Goal: Use online tool/utility: Utilize a website feature to perform a specific function

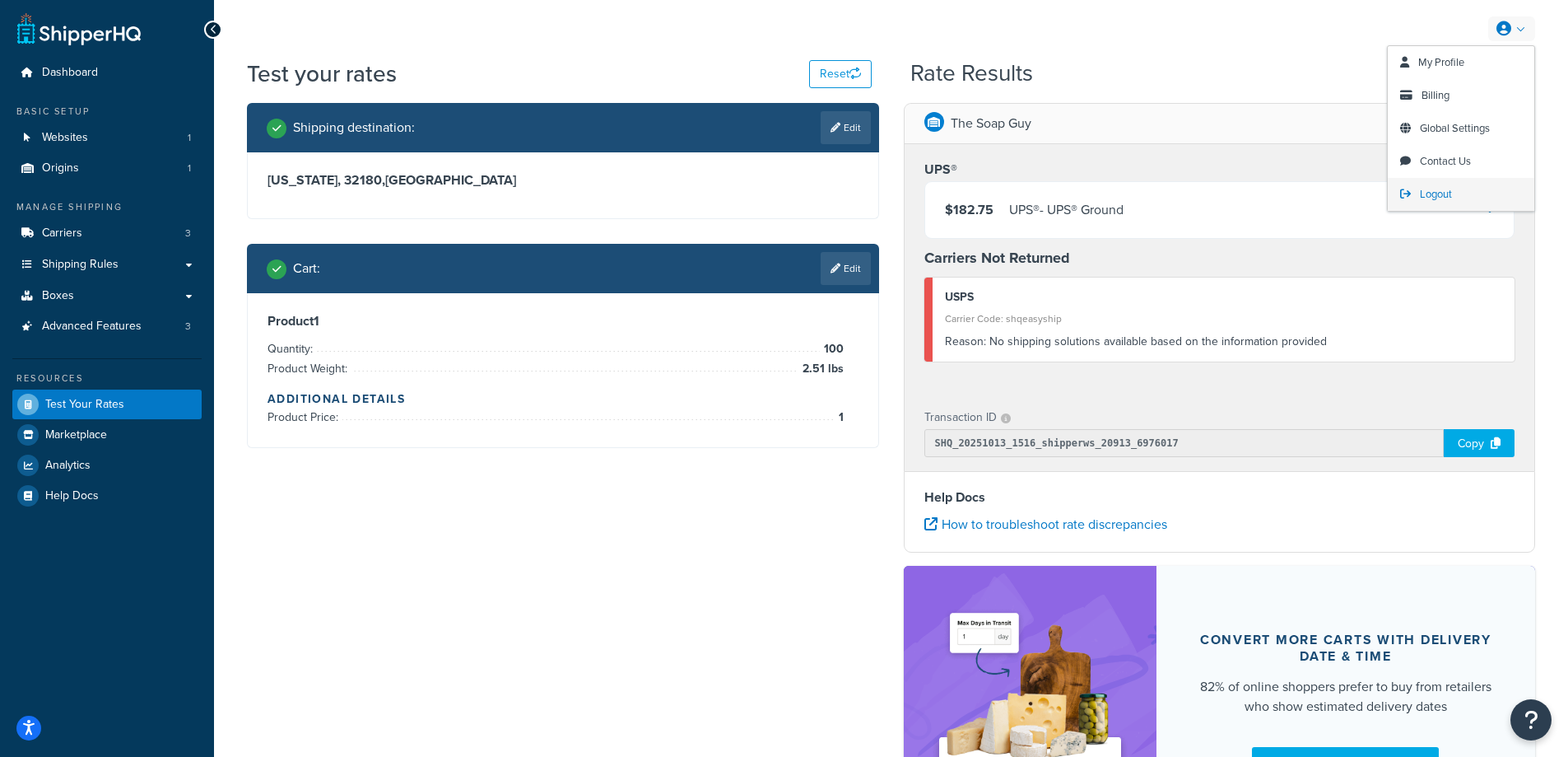
click at [1448, 194] on span "Logout" at bounding box center [1435, 193] width 32 height 15
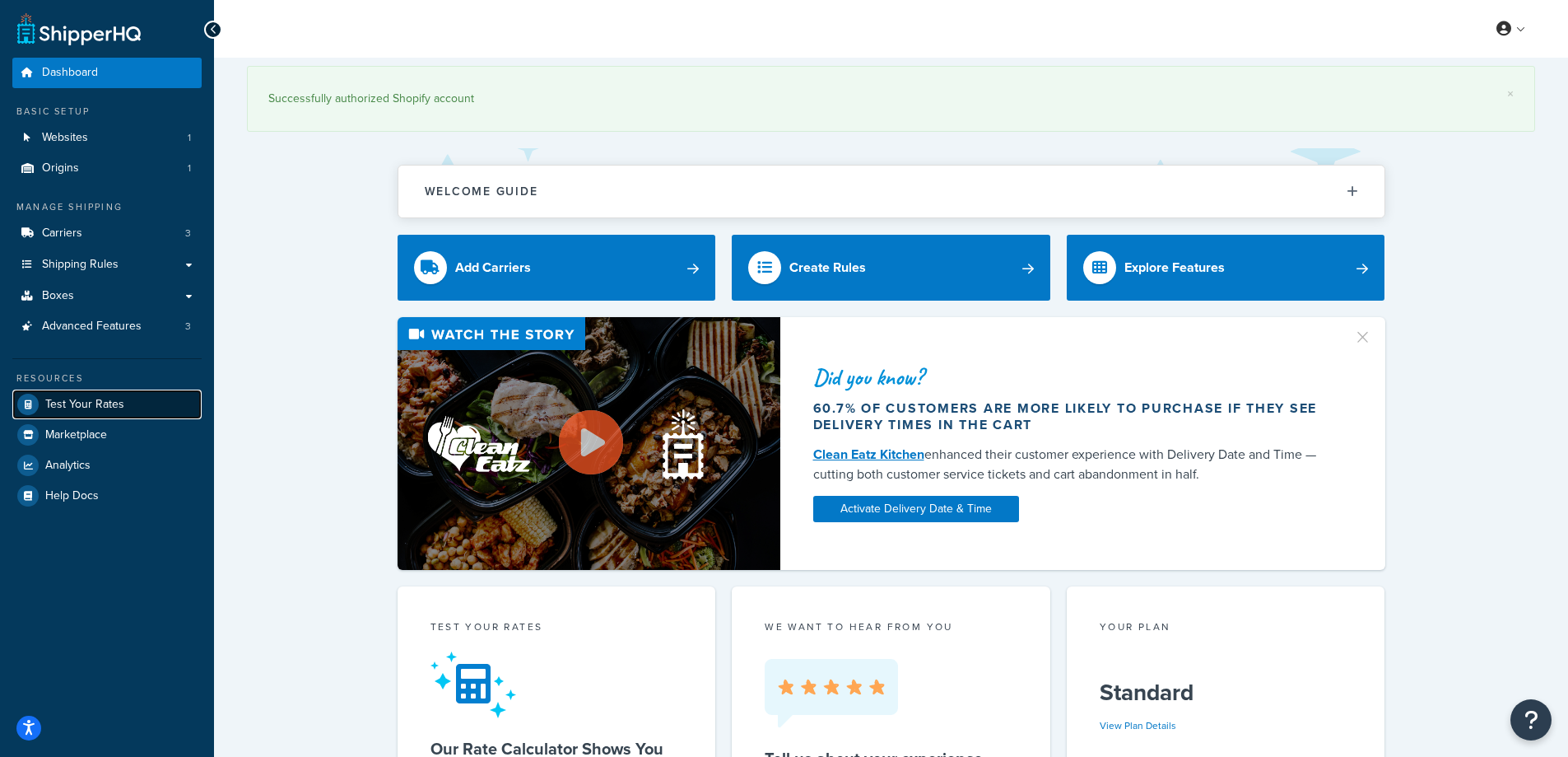
click at [73, 401] on span "Test Your Rates" at bounding box center [85, 404] width 79 height 14
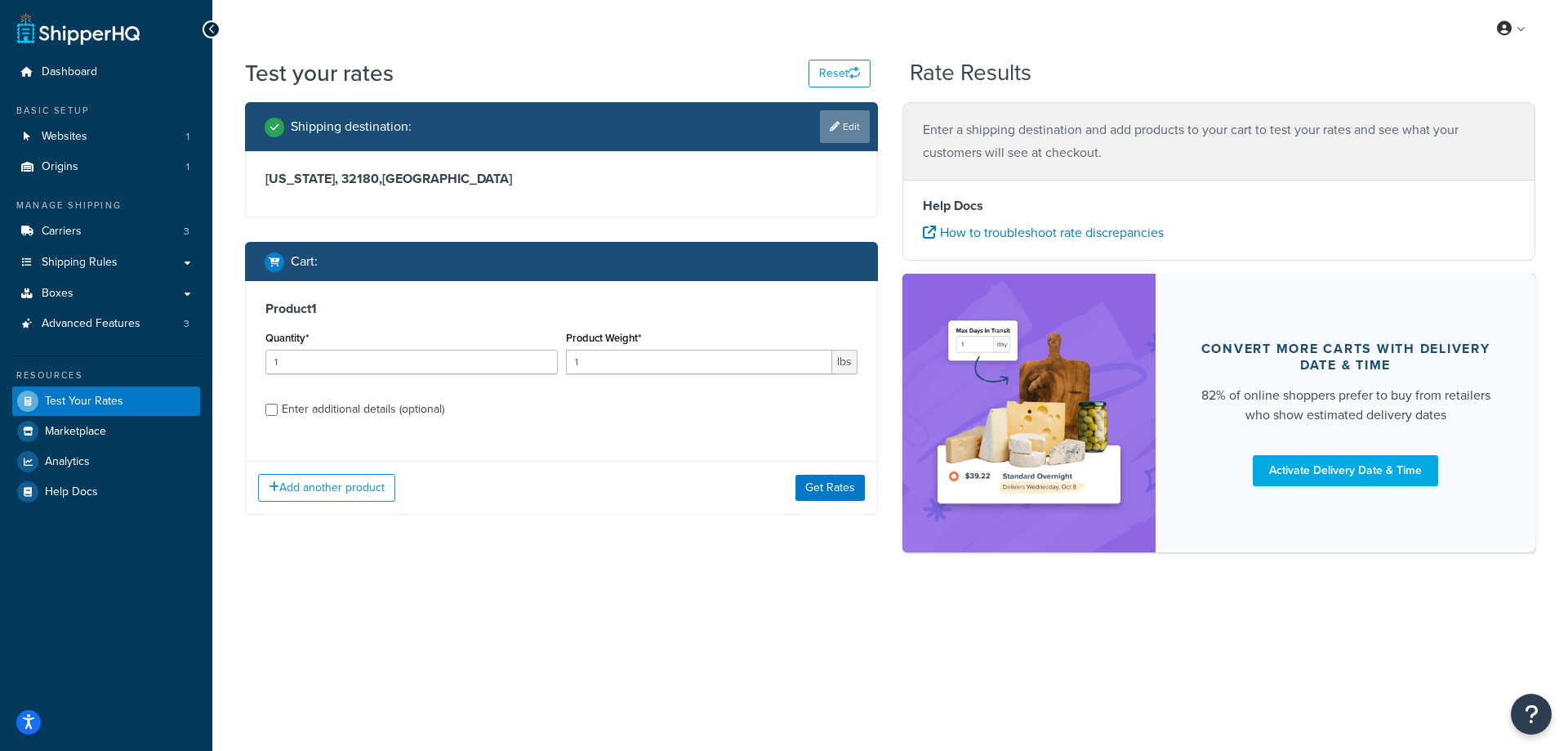
click at [849, 128] on link "Edit" at bounding box center [845, 127] width 50 height 33
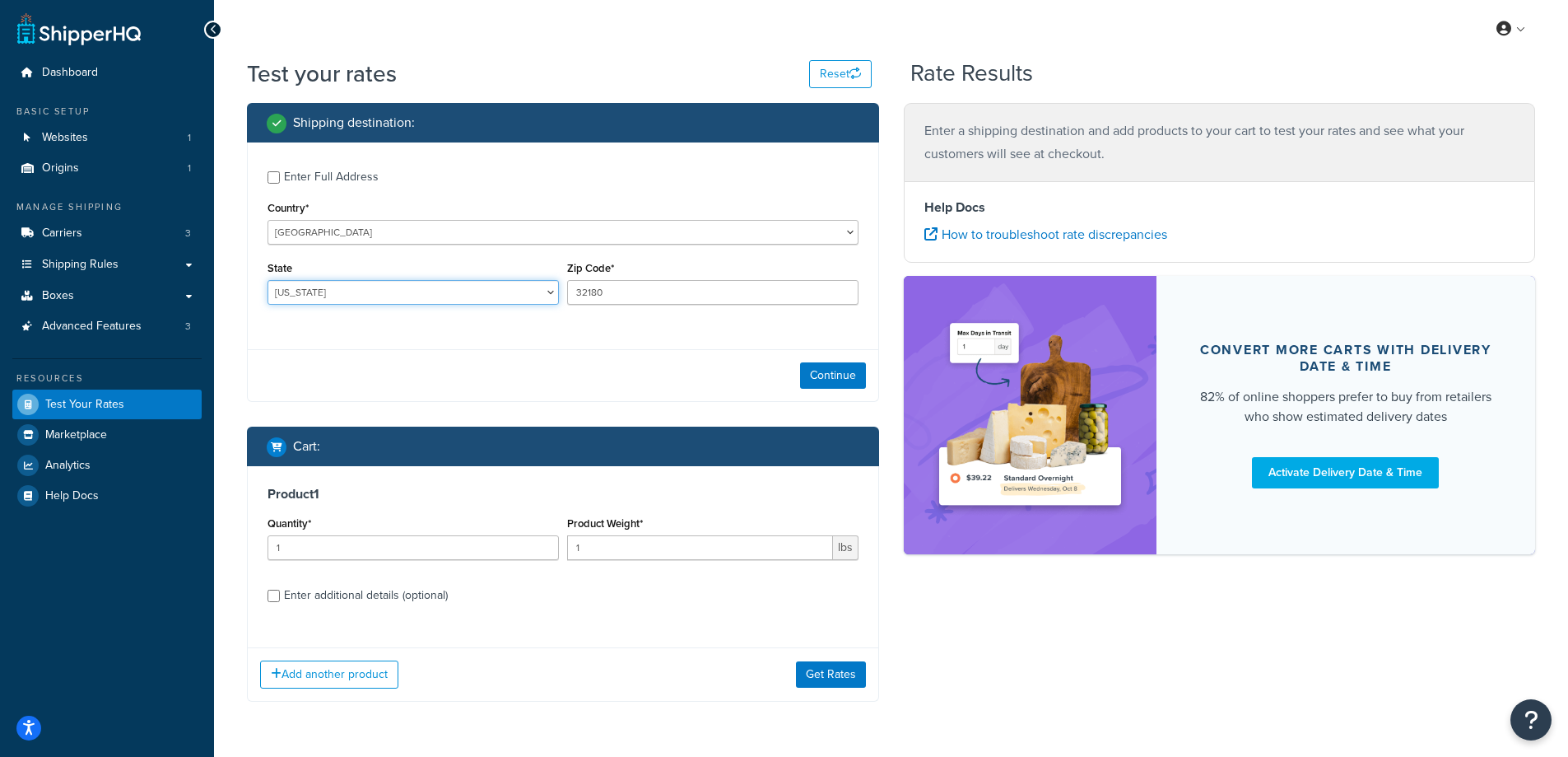
click at [404, 294] on select "[US_STATE] [US_STATE] [US_STATE] [US_STATE] [US_STATE] Armed Forces Americas Ar…" at bounding box center [413, 292] width 291 height 25
select select "IN"
click at [268, 280] on select "[US_STATE] [US_STATE] [US_STATE] [US_STATE] [US_STATE] Armed Forces Americas Ar…" at bounding box center [413, 292] width 291 height 25
click at [233, 604] on div "Test your rates Reset Rate Results Shipping destination : Enter Full Address Co…" at bounding box center [891, 412] width 1354 height 710
drag, startPoint x: 630, startPoint y: 293, endPoint x: 575, endPoint y: 292, distance: 55.0
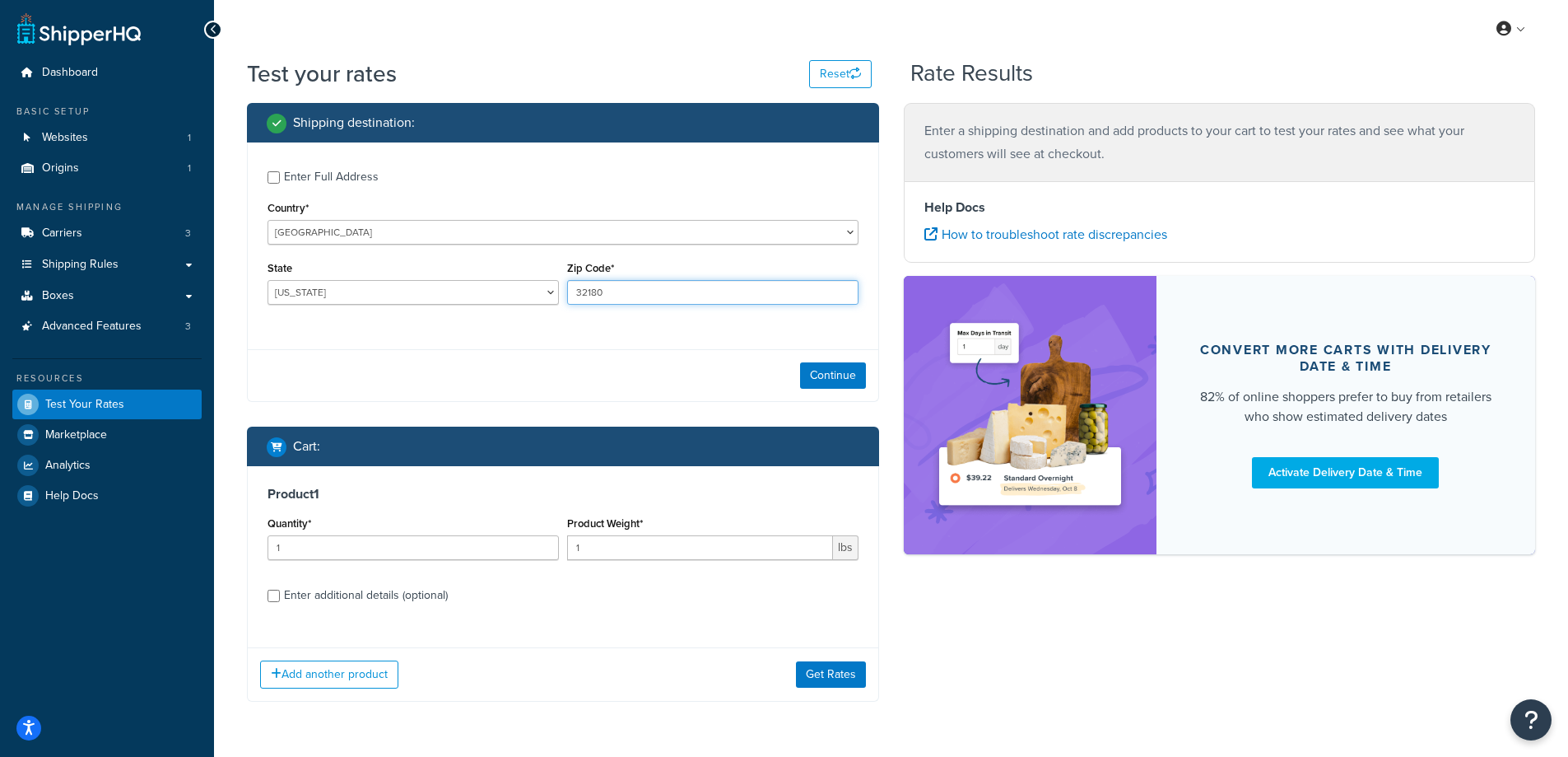
click at [575, 292] on input "32180" at bounding box center [713, 292] width 291 height 25
paste input "47448"
type input "47448"
click at [515, 339] on div "Enter Full Address Country* [GEOGRAPHIC_DATA] [GEOGRAPHIC_DATA] [GEOGRAPHIC_DAT…" at bounding box center [563, 271] width 632 height 260
click at [822, 373] on button "Continue" at bounding box center [833, 375] width 66 height 26
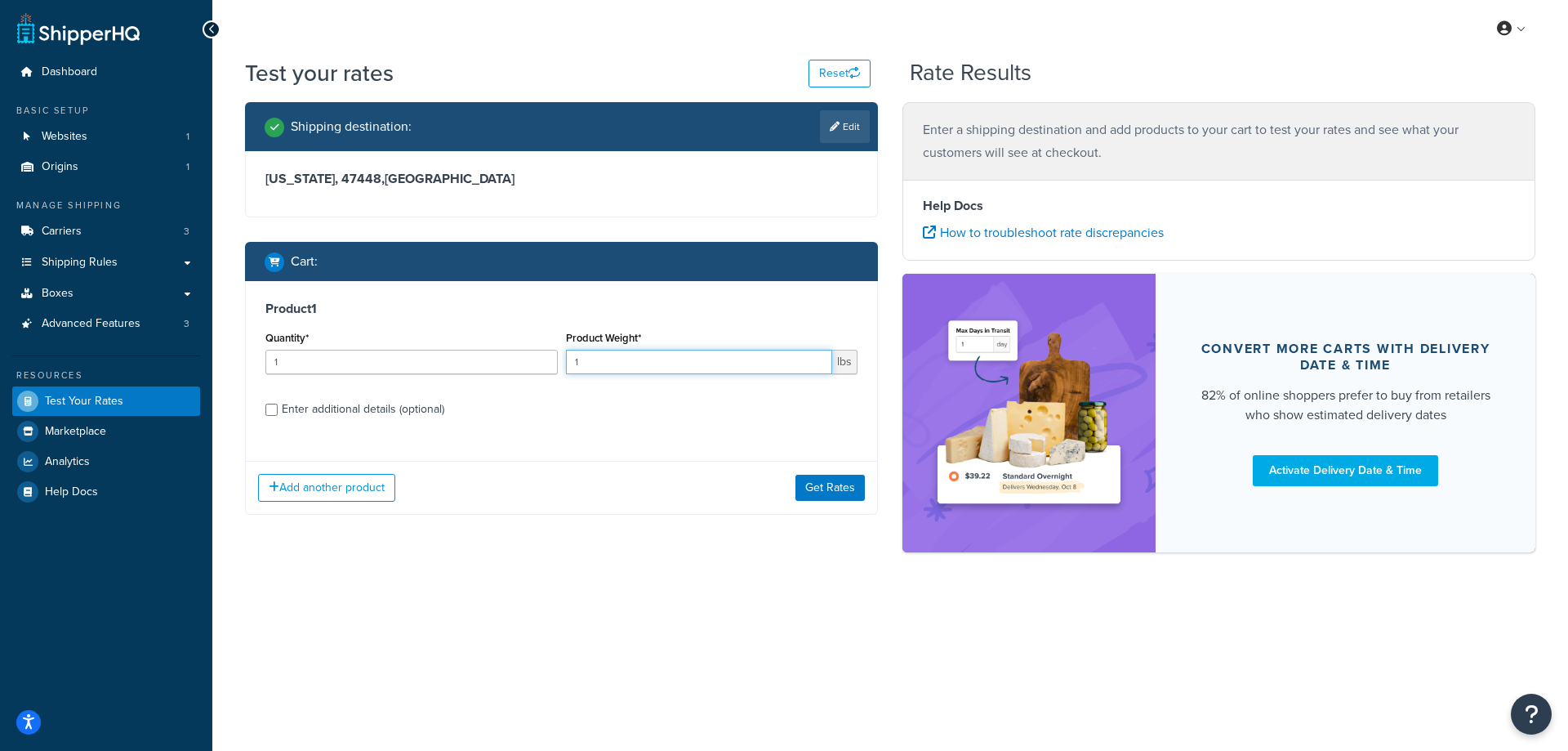
drag, startPoint x: 584, startPoint y: 361, endPoint x: 558, endPoint y: 361, distance: 26.0
click at [558, 361] on div "Quantity* 1 Product Weight* 1 lbs" at bounding box center [561, 357] width 600 height 60
paste input "8.79"
type input "8.79"
click at [497, 368] on input "1" at bounding box center [412, 361] width 293 height 24
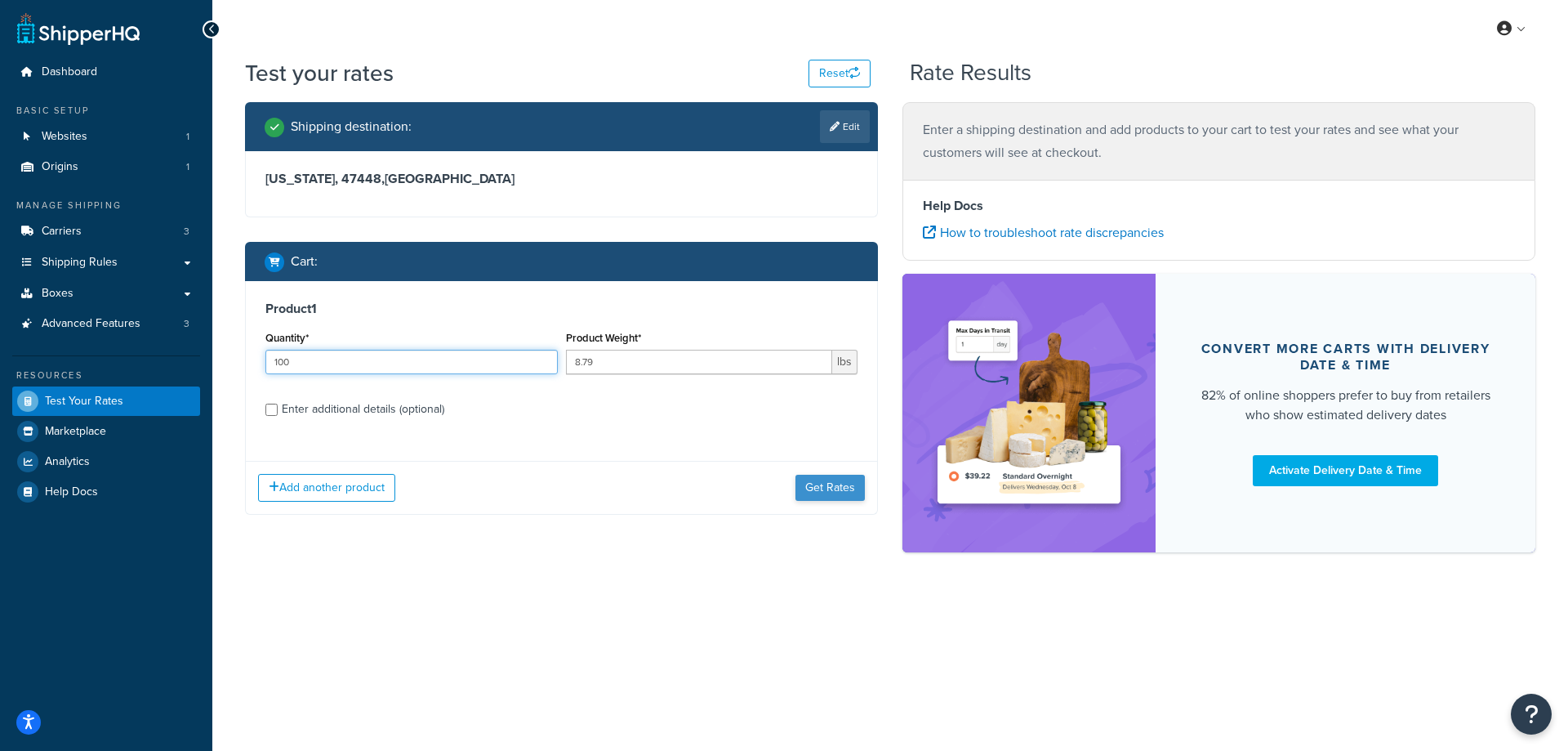
type input "100"
click at [828, 487] on button "Get Rates" at bounding box center [829, 487] width 70 height 26
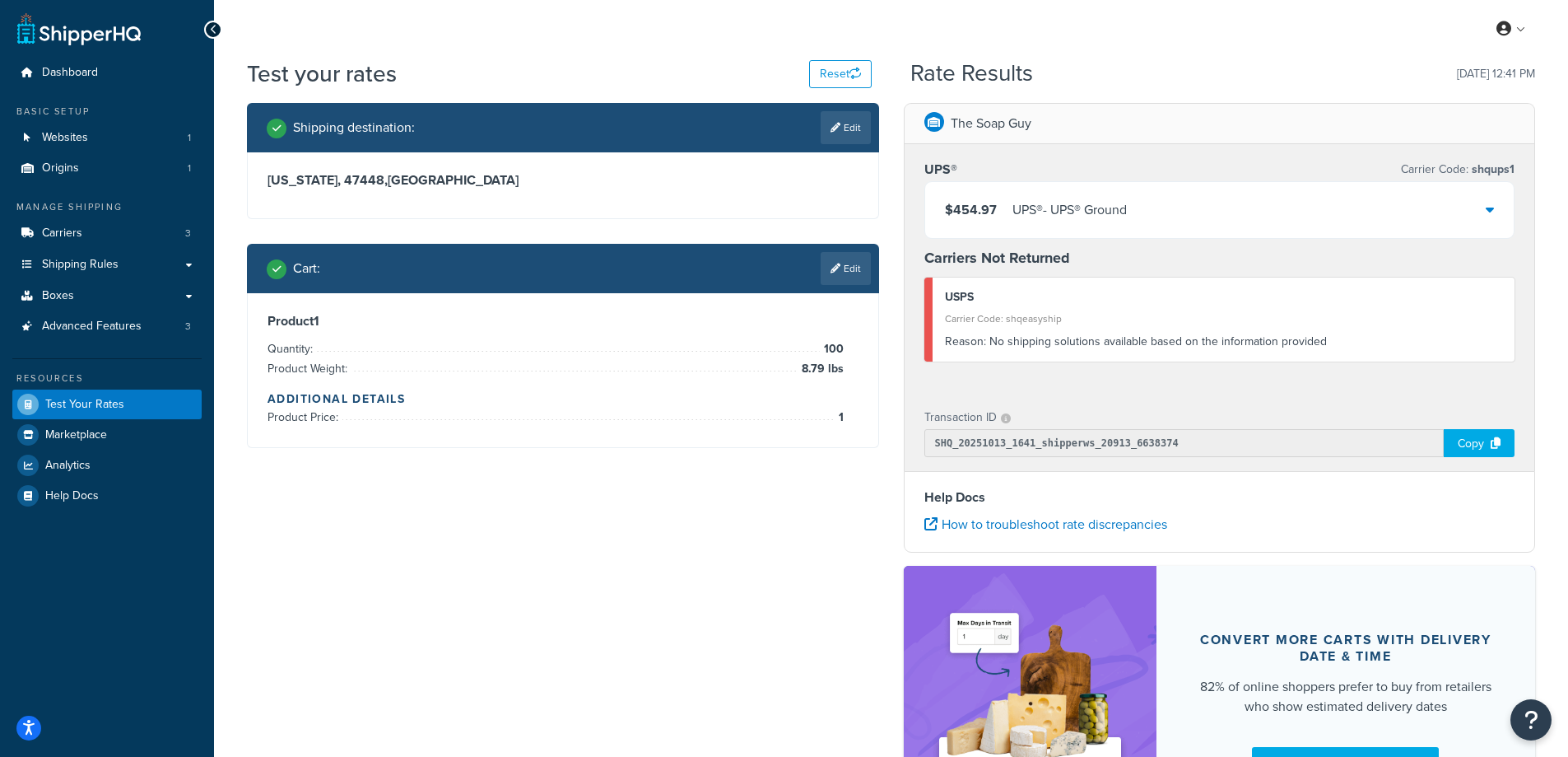
click at [1153, 210] on div "$454.97 UPS® - UPS® Ground" at bounding box center [1219, 210] width 589 height 56
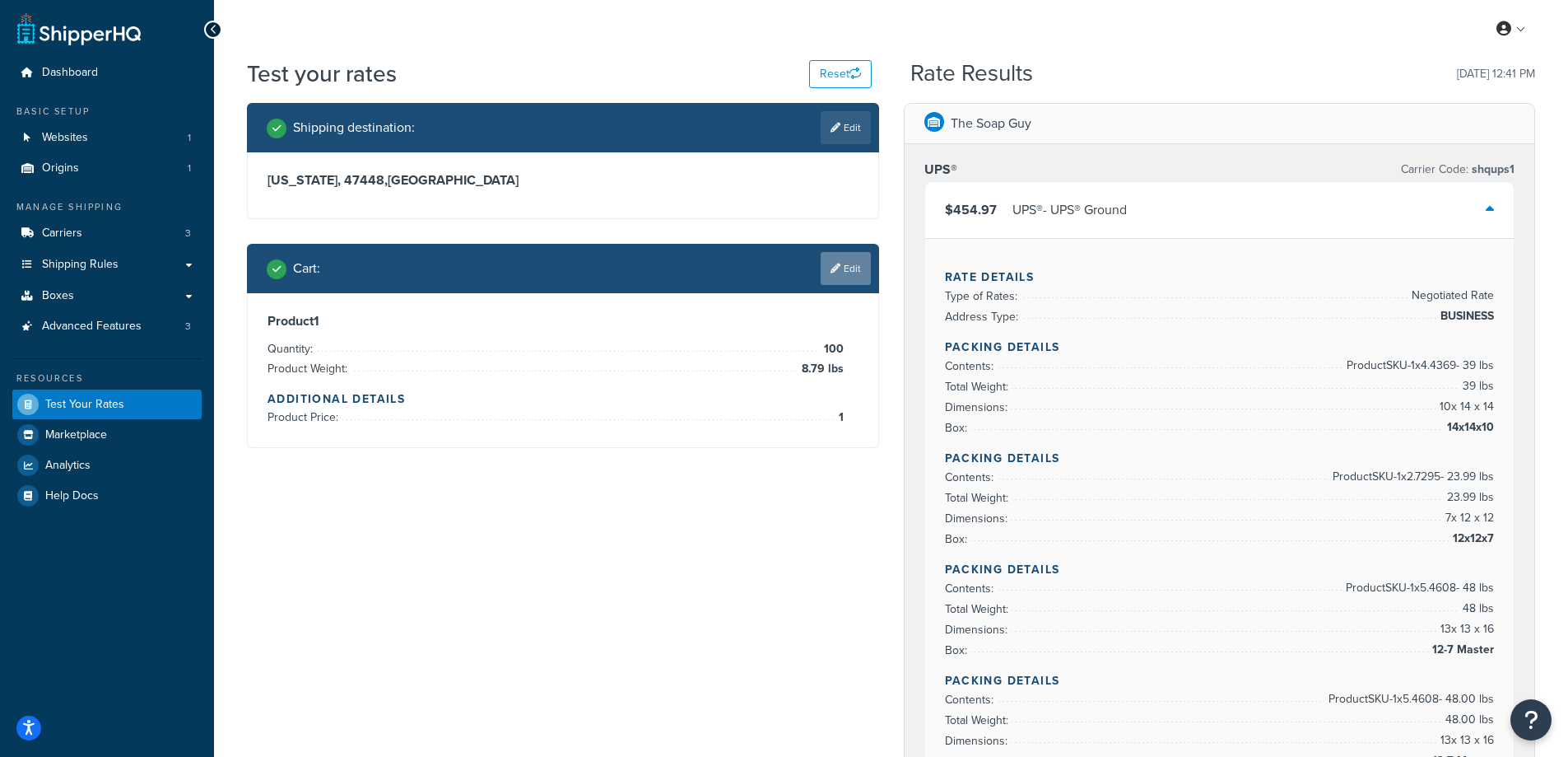
click at [837, 266] on icon at bounding box center [835, 268] width 10 height 10
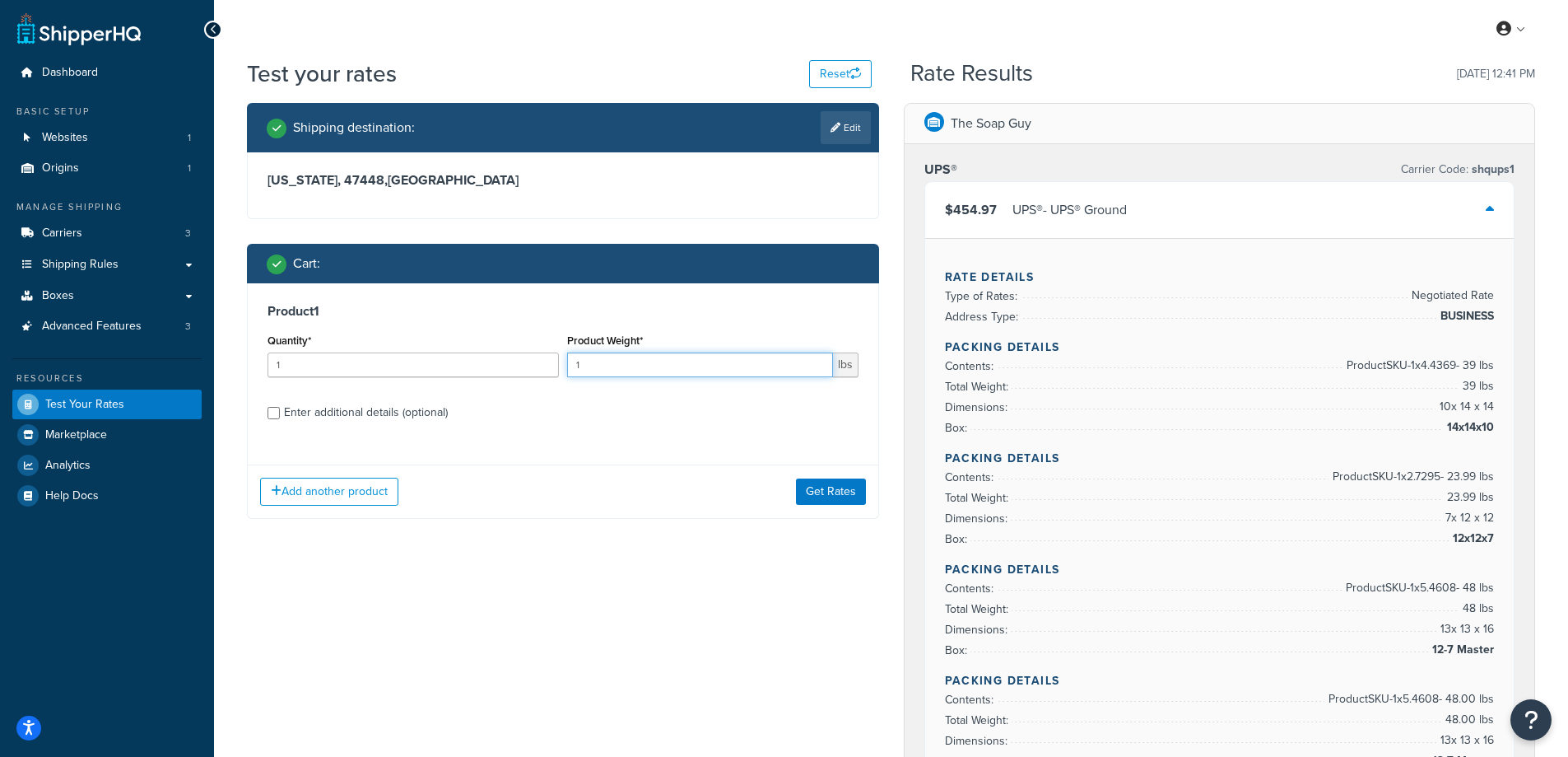
drag, startPoint x: 606, startPoint y: 358, endPoint x: 570, endPoint y: 360, distance: 36.1
click at [570, 360] on input "1" at bounding box center [700, 364] width 266 height 25
paste input "3.62"
type input "3.62"
click at [446, 373] on input "1" at bounding box center [413, 364] width 291 height 25
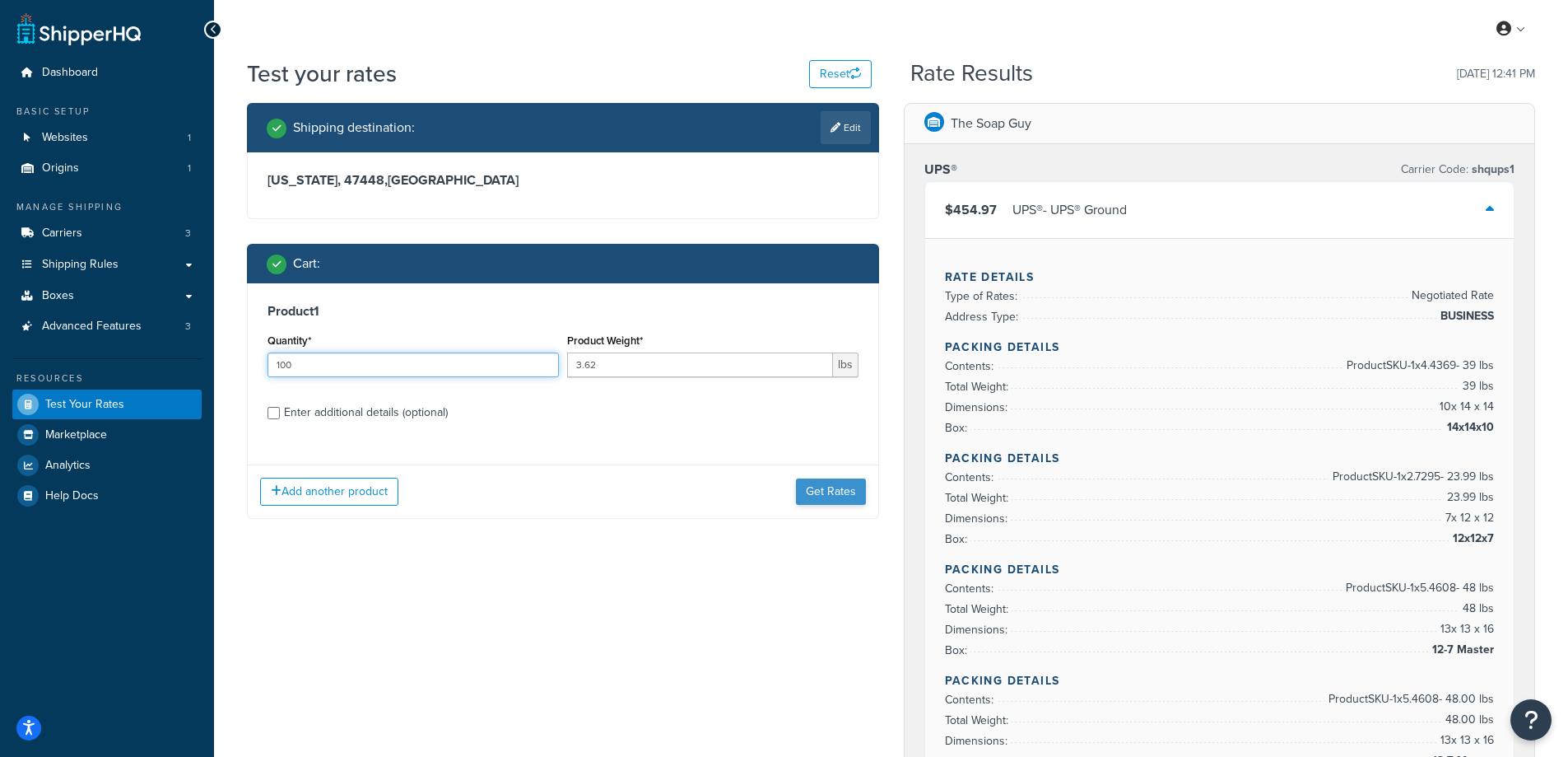
type input "100"
click at [824, 496] on button "Get Rates" at bounding box center [830, 491] width 70 height 26
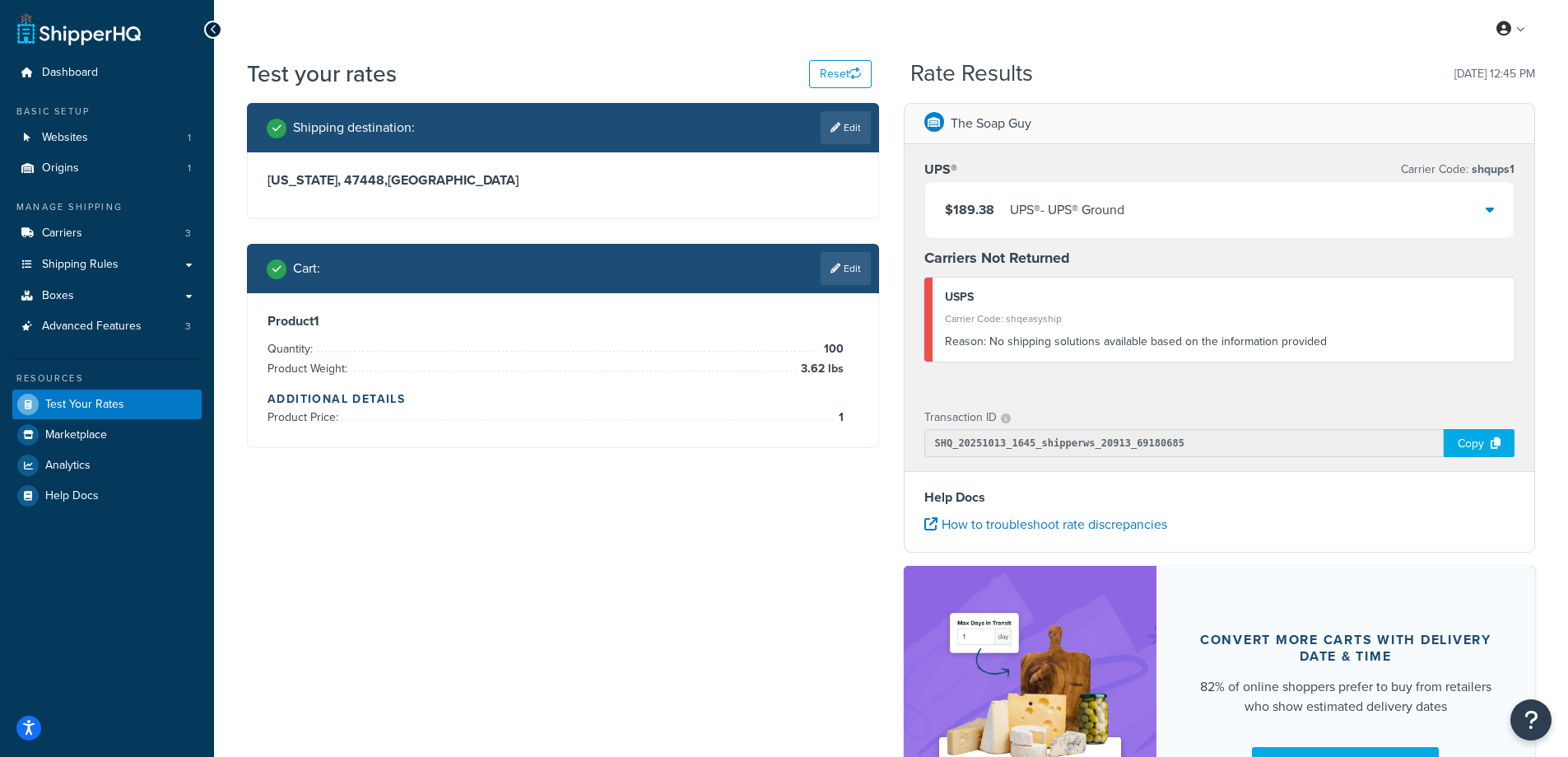
click at [1101, 223] on div "$189.38 UPS® - UPS® Ground" at bounding box center [1219, 210] width 589 height 56
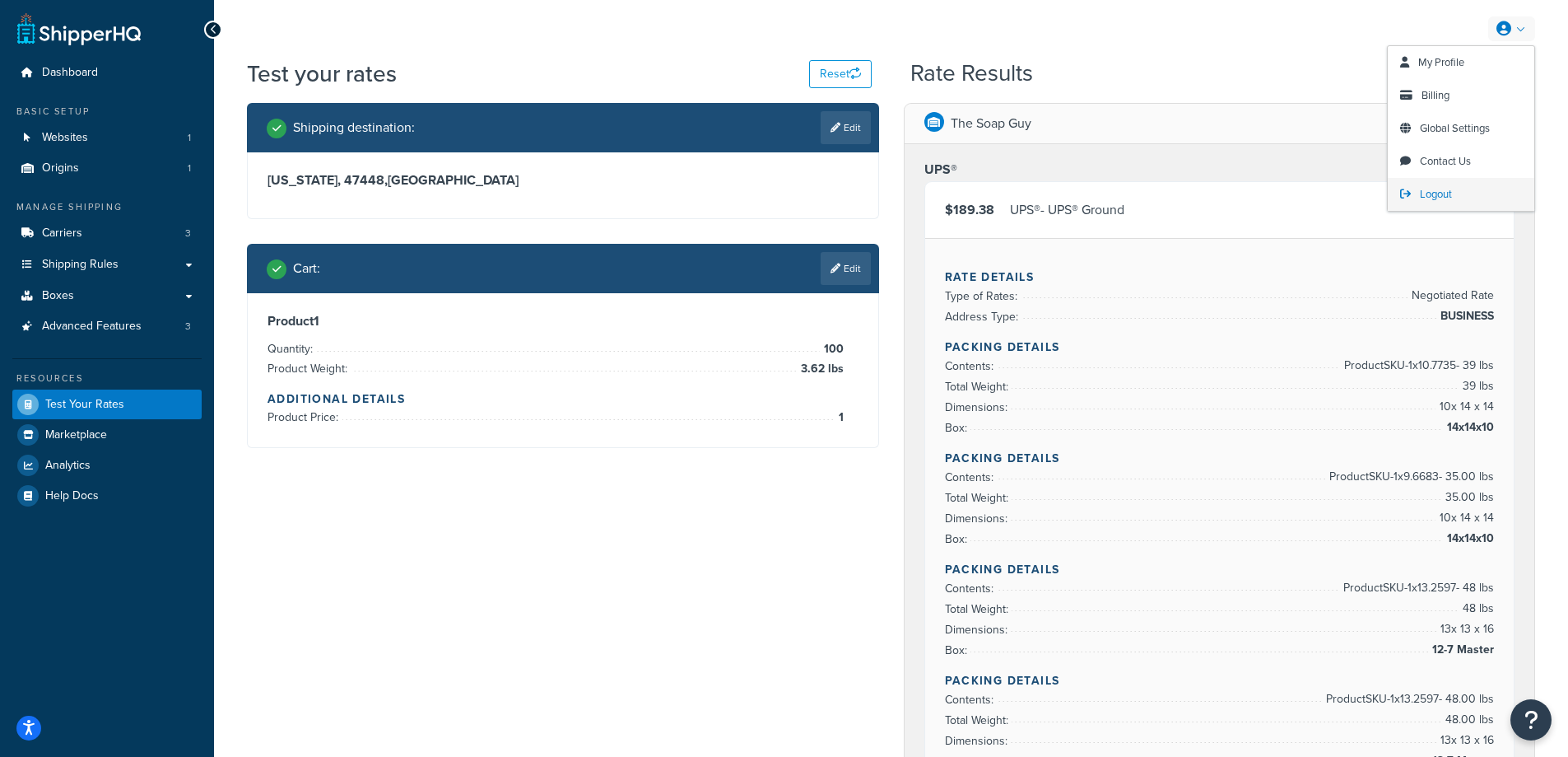
click at [1432, 199] on span "Logout" at bounding box center [1435, 193] width 32 height 15
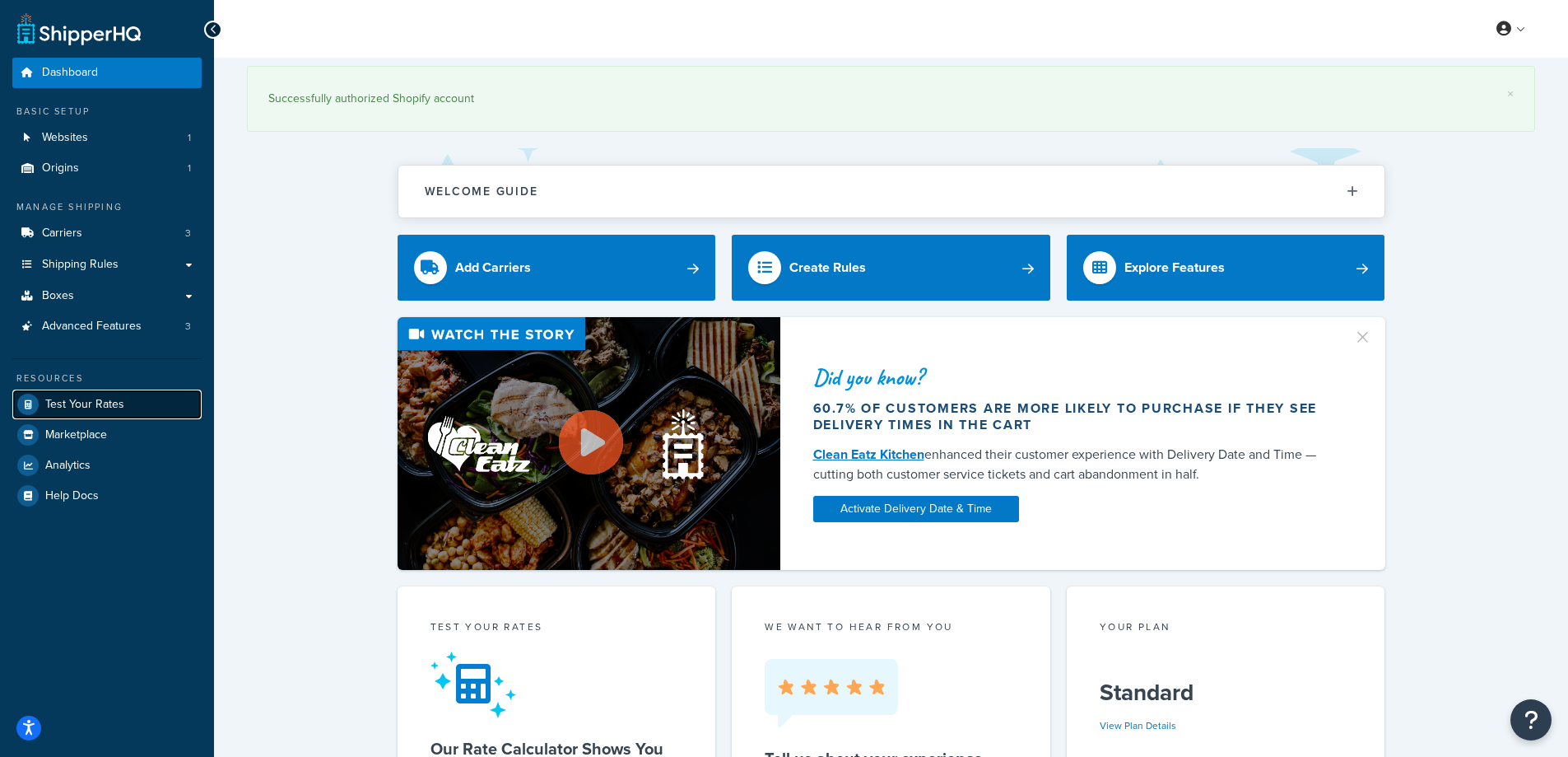
click at [65, 402] on span "Test Your Rates" at bounding box center [85, 404] width 79 height 14
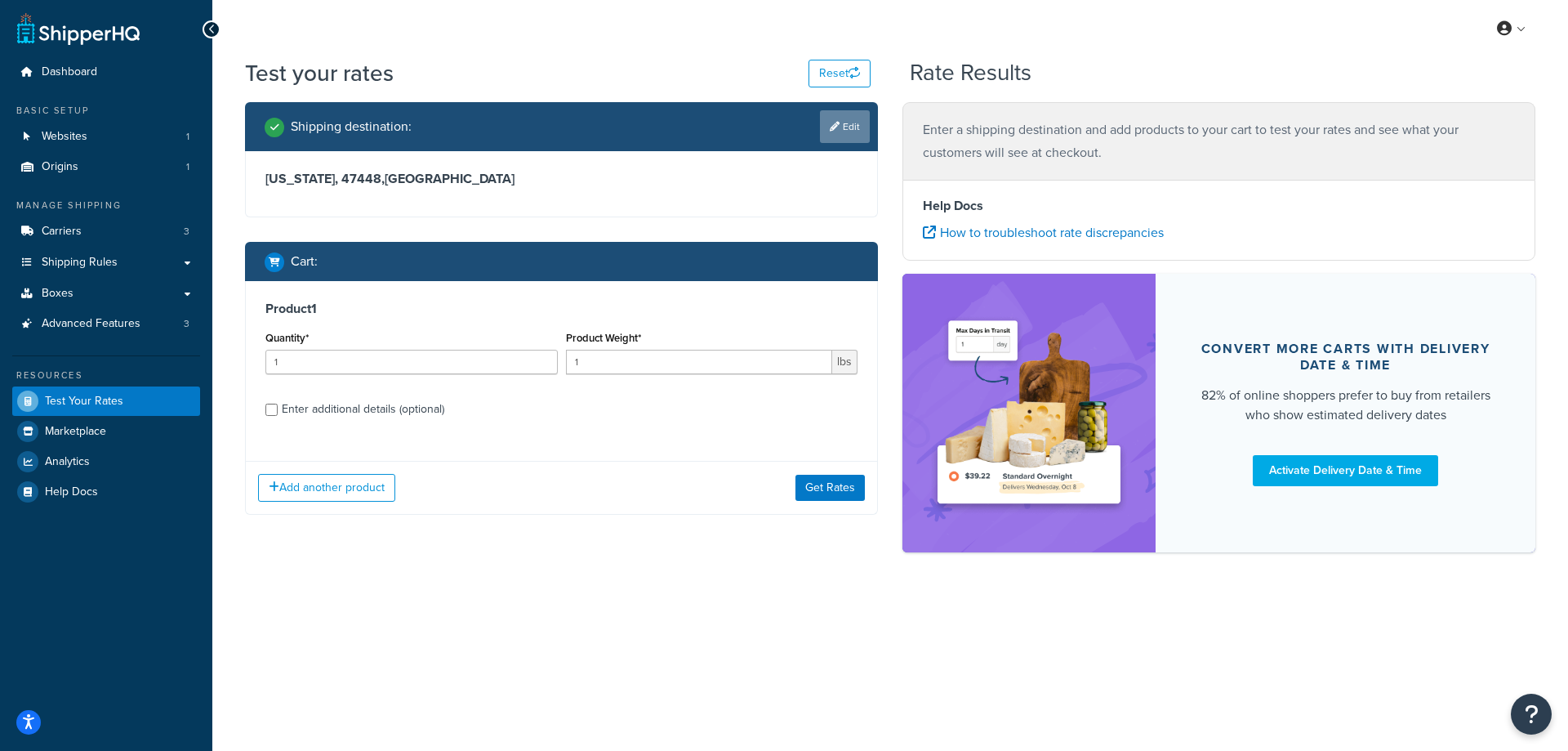
click at [849, 123] on link "Edit" at bounding box center [845, 127] width 50 height 33
select select "IN"
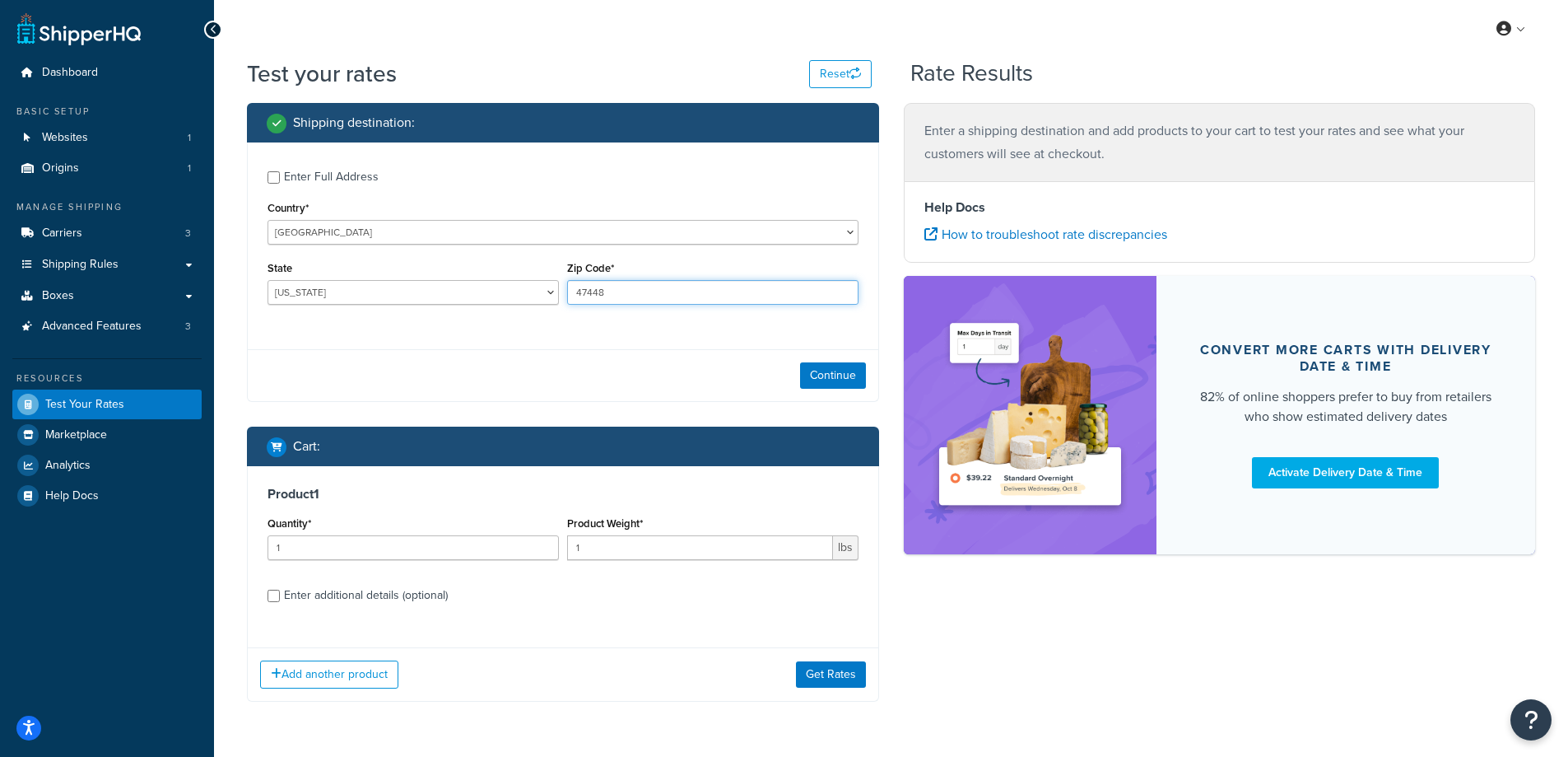
drag, startPoint x: 608, startPoint y: 288, endPoint x: 564, endPoint y: 290, distance: 44.0
click at [564, 290] on div "Zip Code* 47448" at bounding box center [712, 287] width 300 height 60
paste input "80134"
type input "80134"
click at [462, 339] on div "Enter Full Address Country* [GEOGRAPHIC_DATA] [GEOGRAPHIC_DATA] [GEOGRAPHIC_DAT…" at bounding box center [563, 271] width 632 height 260
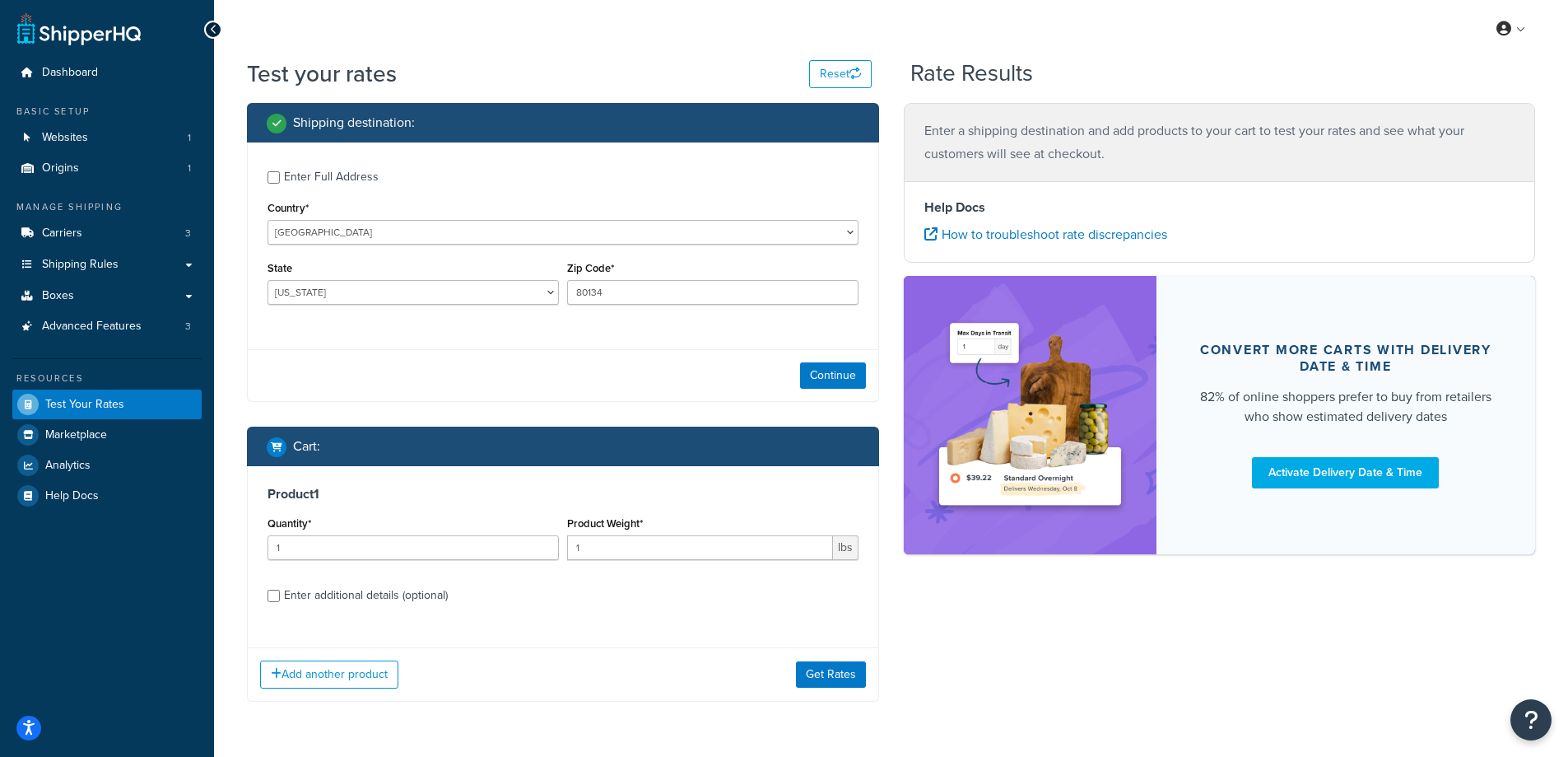
click at [343, 279] on div "State [US_STATE] [US_STATE] [US_STATE] [US_STATE] [US_STATE] Armed Forces Ameri…" at bounding box center [413, 281] width 291 height 47
click at [339, 293] on select "[US_STATE] [US_STATE] [US_STATE] [US_STATE] [US_STATE] Armed Forces Americas Ar…" at bounding box center [413, 292] width 291 height 25
select select "CO"
click at [268, 280] on select "[US_STATE] [US_STATE] [US_STATE] [US_STATE] [US_STATE] Armed Forces Americas Ar…" at bounding box center [413, 292] width 291 height 25
click at [243, 338] on div "Shipping destination : Enter Full Address Country* [GEOGRAPHIC_DATA] [GEOGRAPHI…" at bounding box center [563, 414] width 657 height 623
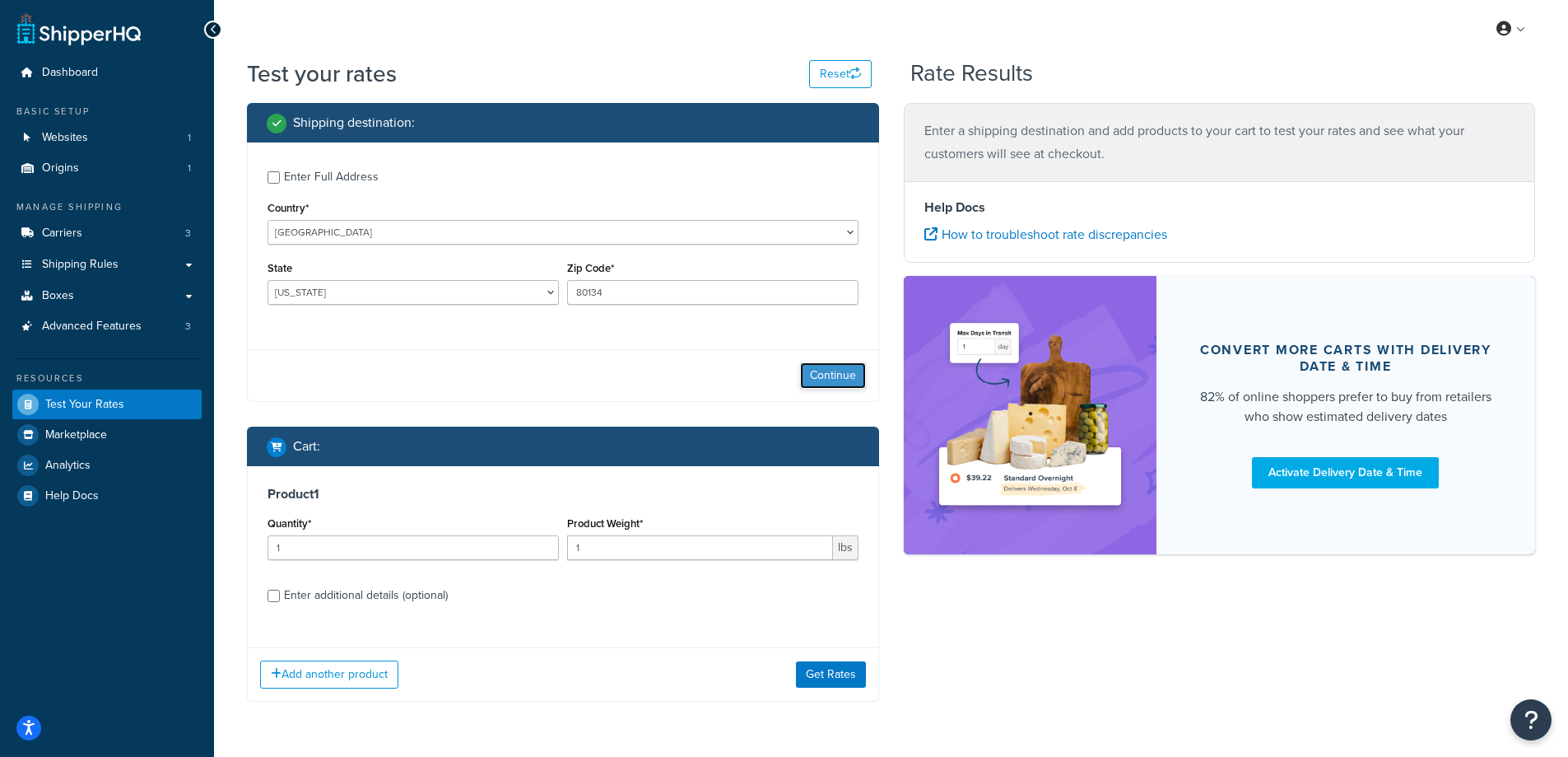
click at [840, 376] on button "Continue" at bounding box center [833, 375] width 66 height 26
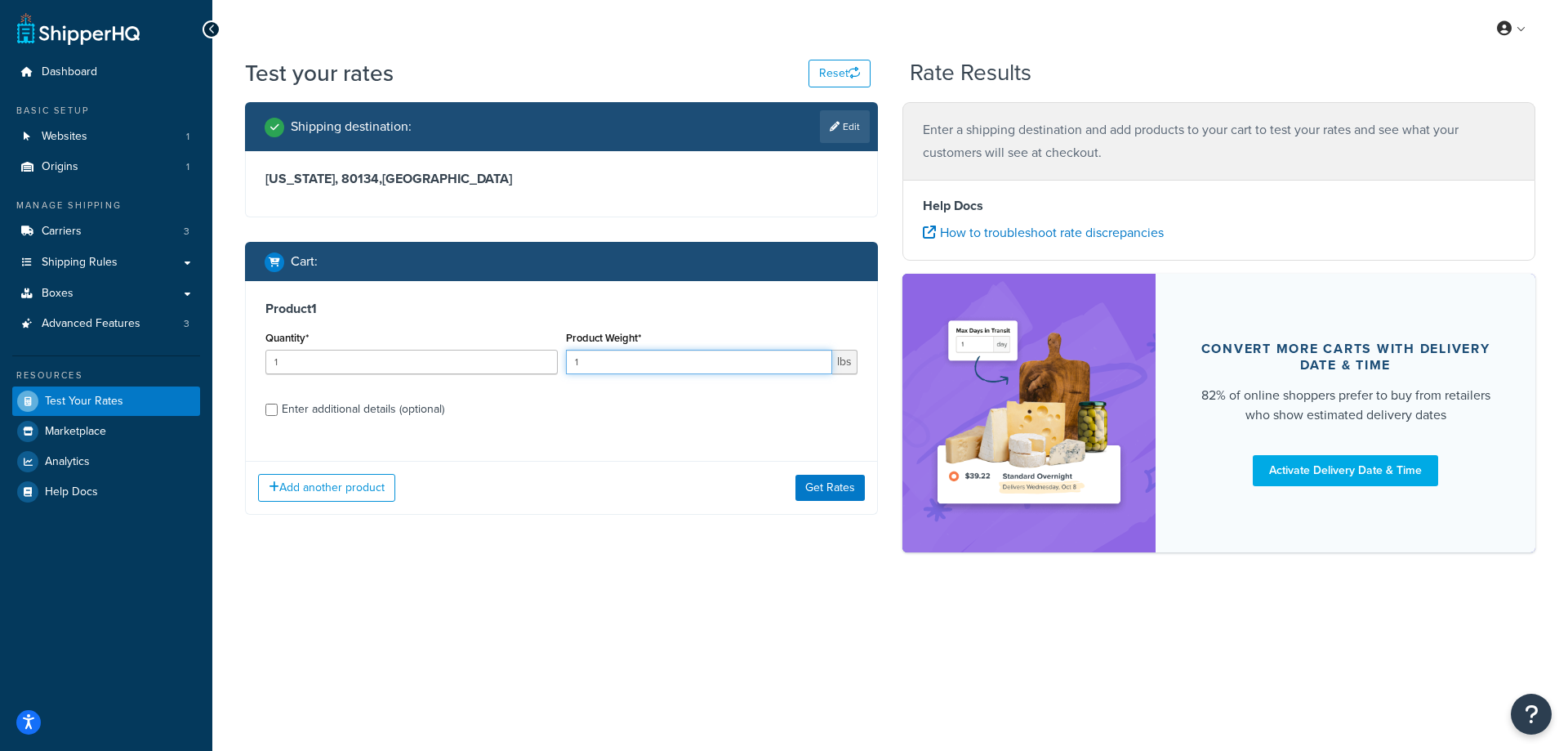
drag, startPoint x: 617, startPoint y: 368, endPoint x: 530, endPoint y: 368, distance: 87.0
click at [530, 368] on div "Quantity* 1 Product Weight* 1 lbs" at bounding box center [561, 357] width 600 height 60
paste input "0.70"
type input "0.70"
click at [412, 364] on input "1" at bounding box center [412, 361] width 293 height 24
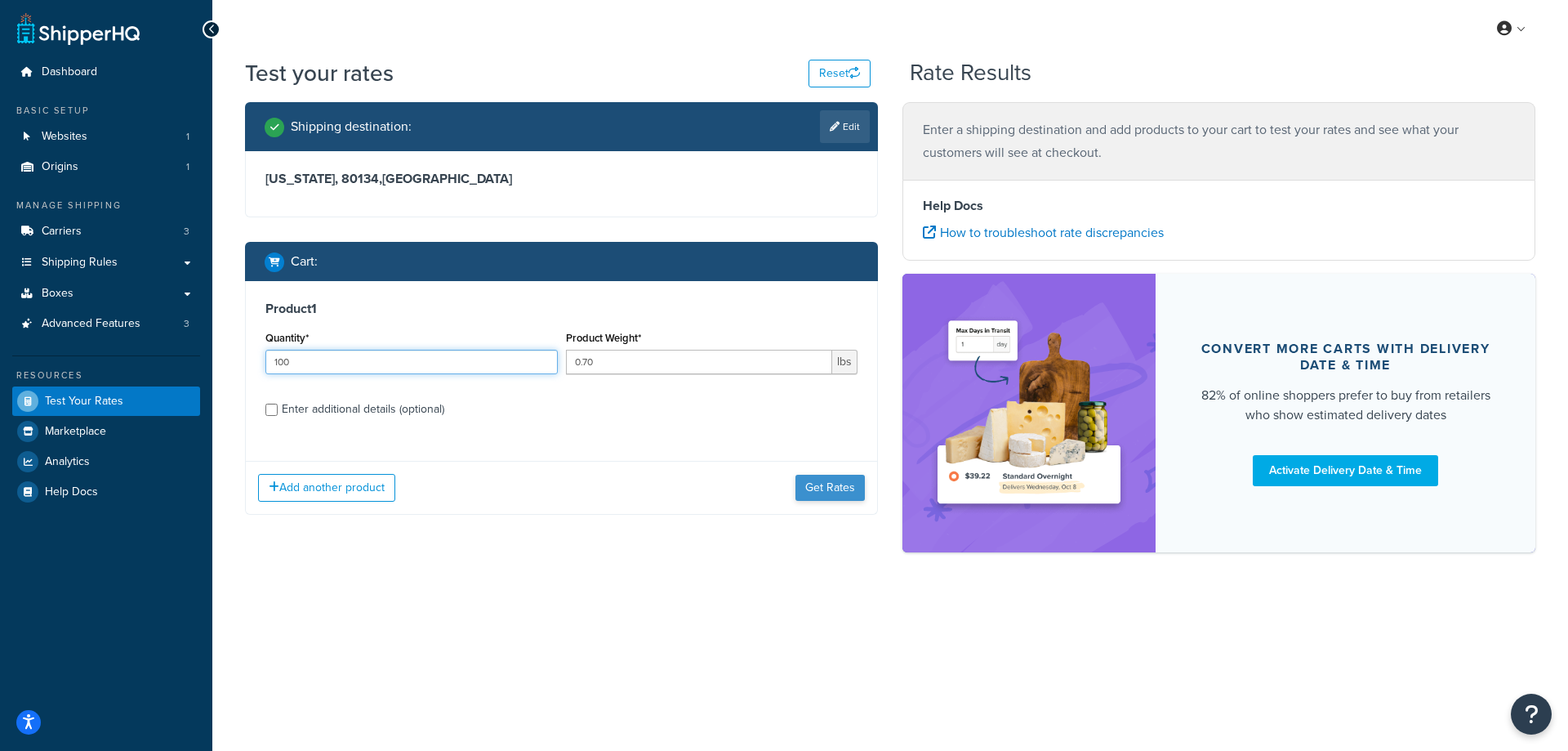
type input "100"
click at [801, 489] on button "Get Rates" at bounding box center [829, 487] width 70 height 26
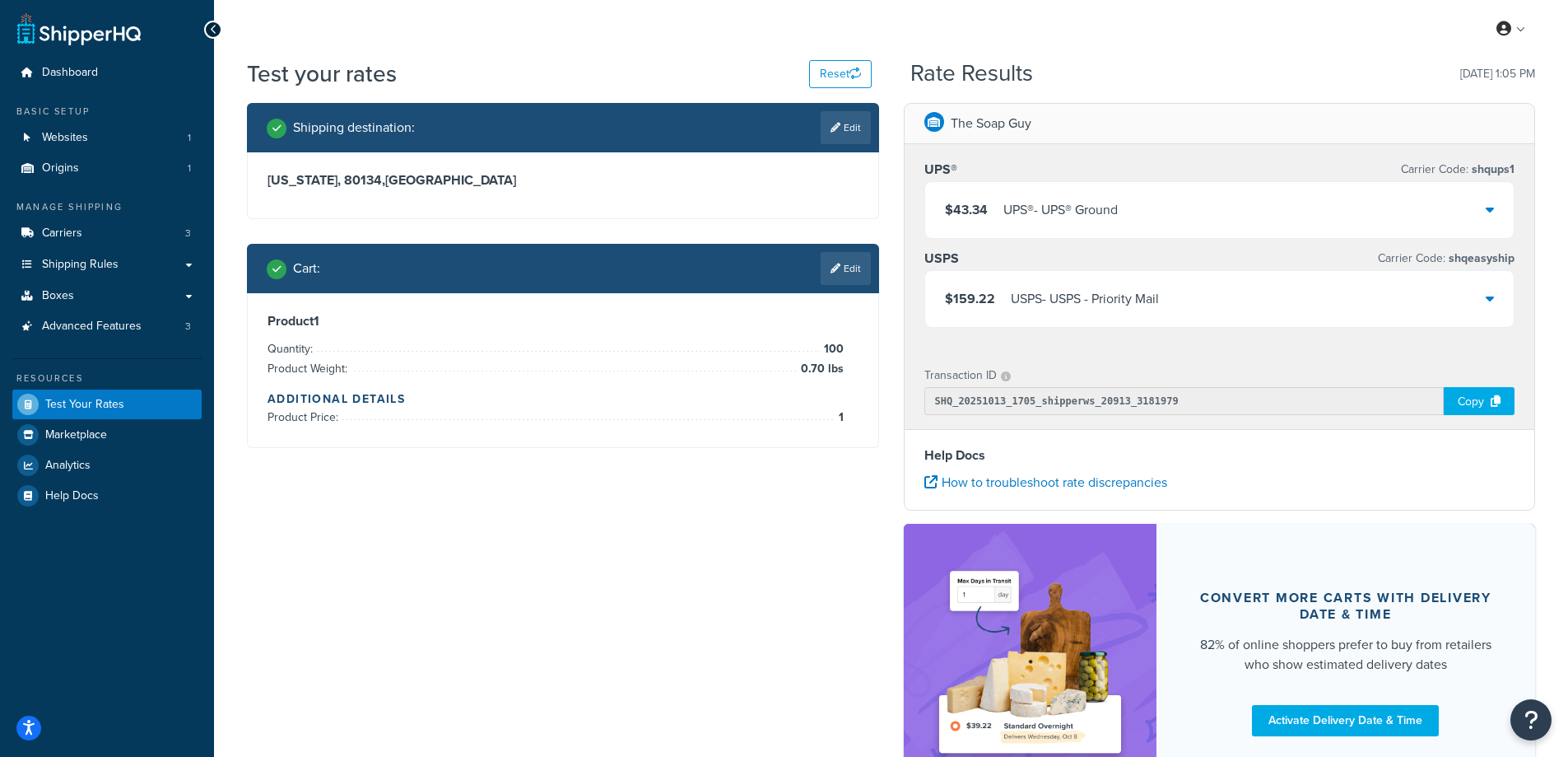
click at [1105, 209] on div "UPS® - UPS® Ground" at bounding box center [1061, 210] width 115 height 23
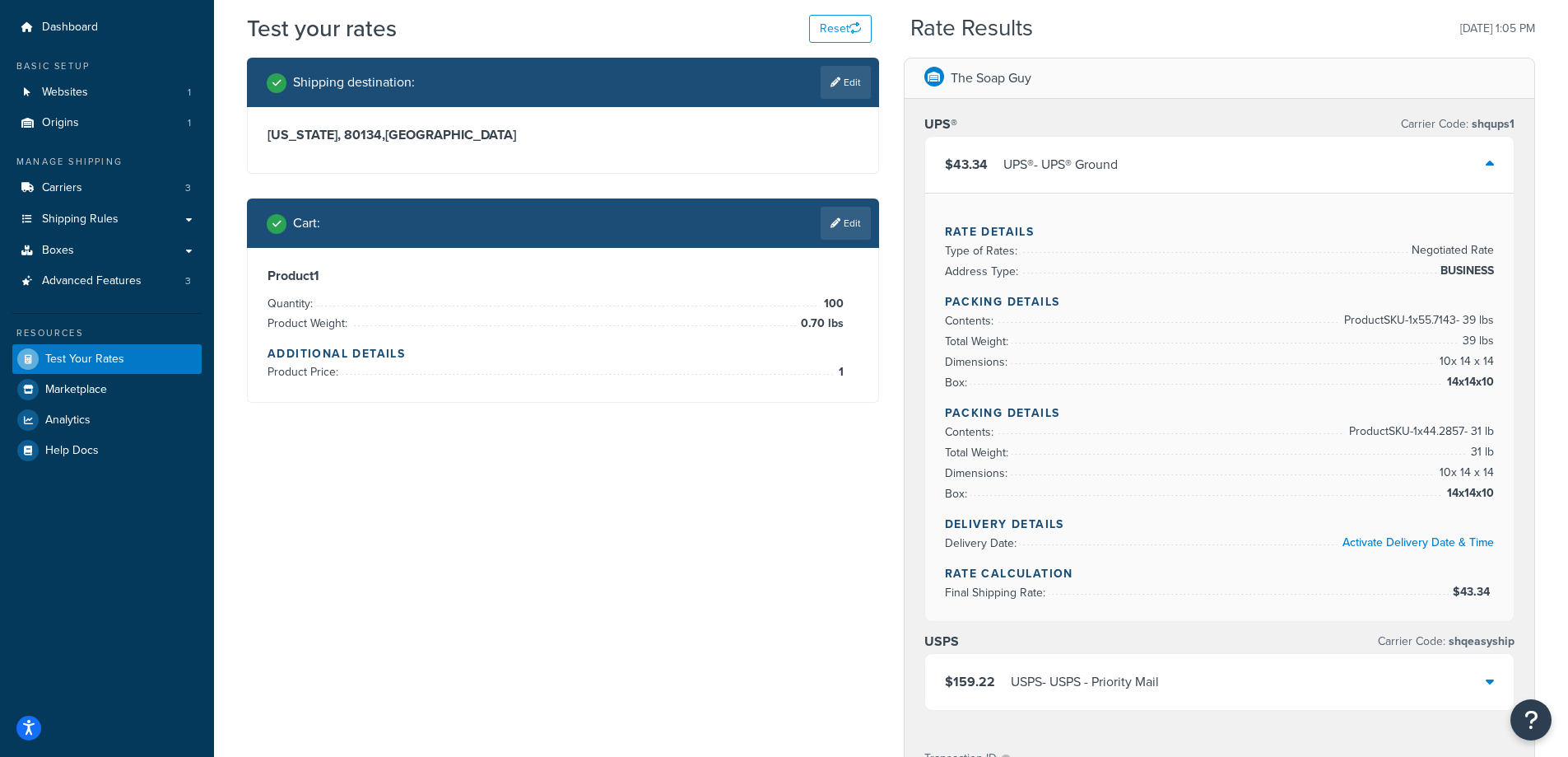
scroll to position [82, 0]
